Goal: Task Accomplishment & Management: Manage account settings

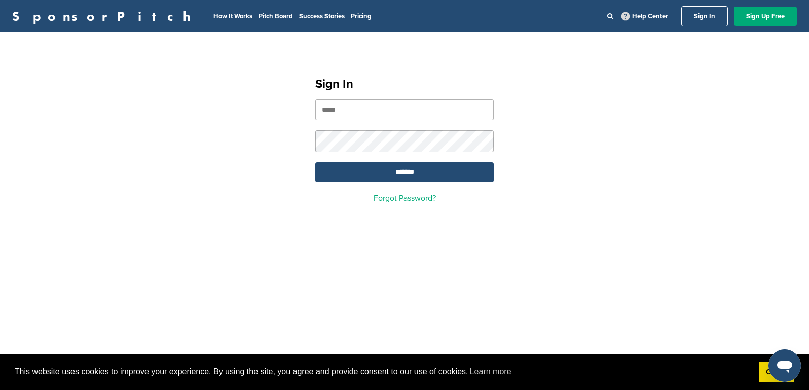
click at [416, 108] on input "email" at bounding box center [404, 109] width 178 height 21
type input "**********"
click at [423, 174] on input "*******" at bounding box center [404, 172] width 178 height 20
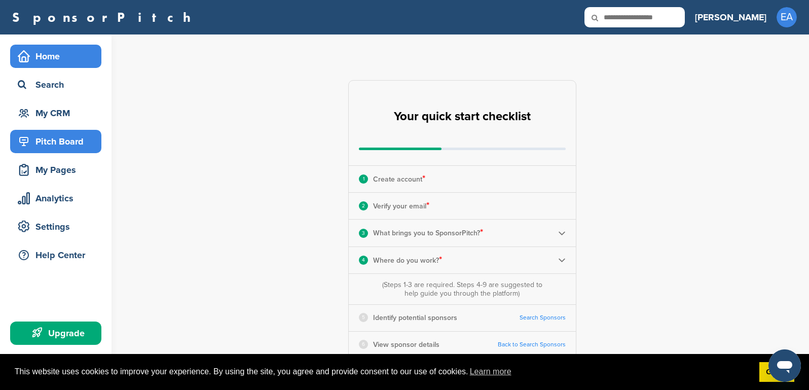
click at [81, 142] on div "Pitch Board" at bounding box center [58, 141] width 86 height 18
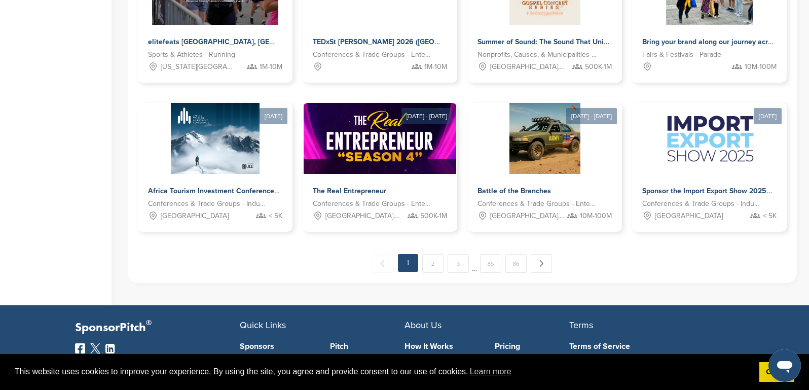
scroll to position [544, 0]
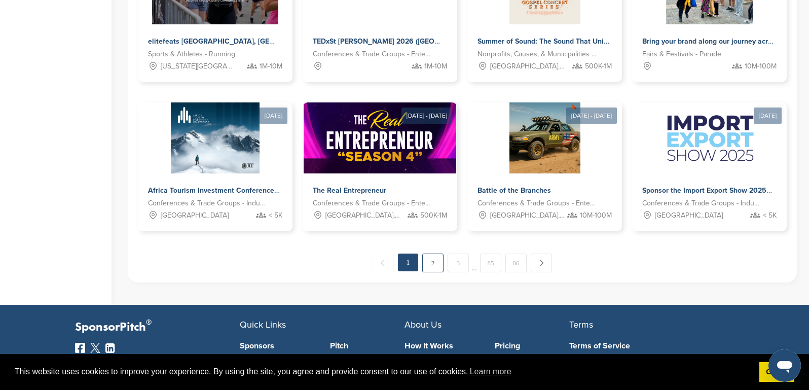
click at [441, 265] on link "2" at bounding box center [432, 262] width 21 height 19
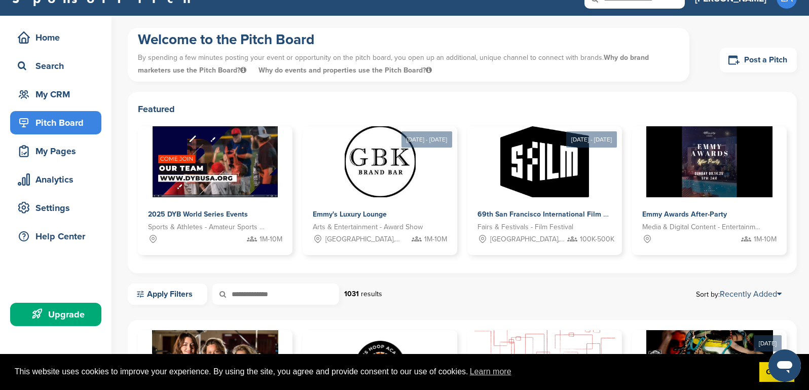
scroll to position [0, 0]
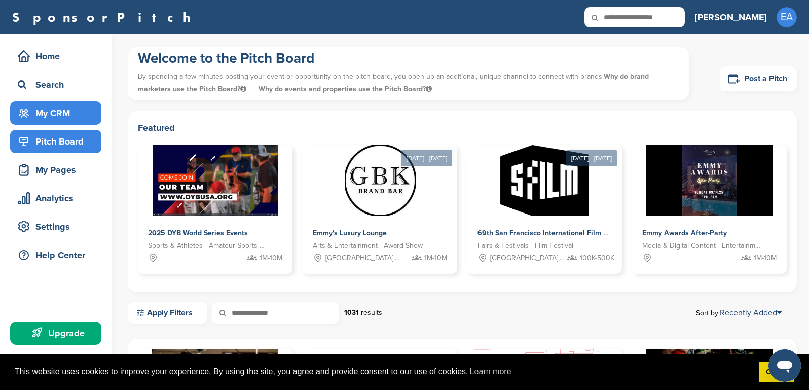
click at [67, 113] on div "My CRM" at bounding box center [58, 113] width 86 height 18
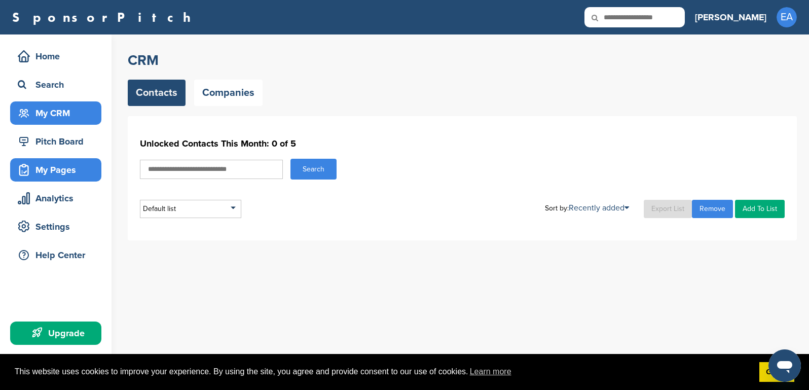
click at [62, 167] on div "My Pages" at bounding box center [58, 170] width 86 height 18
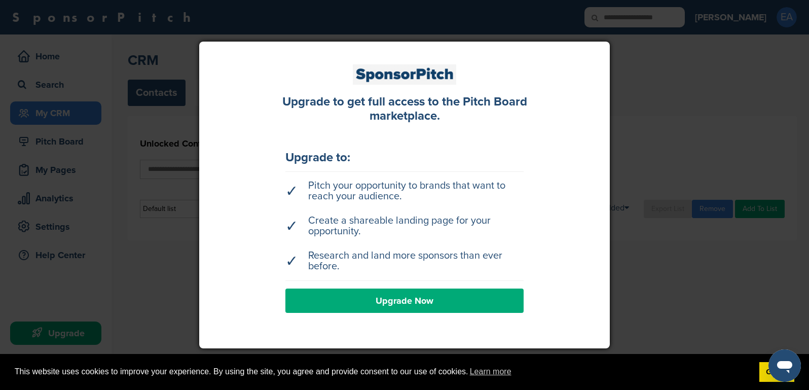
click at [411, 301] on link "Upgrade Now" at bounding box center [404, 300] width 238 height 24
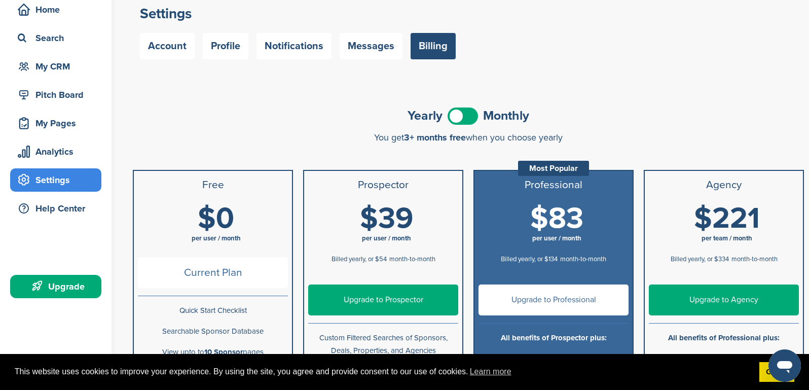
scroll to position [51, 0]
